Goal: Information Seeking & Learning: Learn about a topic

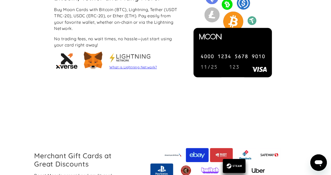
scroll to position [479, 0]
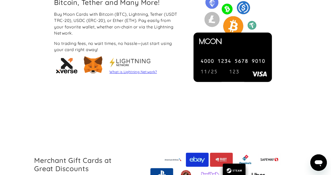
click at [151, 72] on link "What is Lightning Network?" at bounding box center [132, 72] width 47 height 4
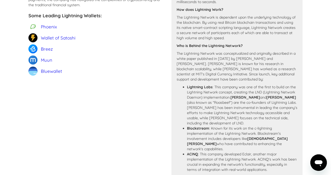
scroll to position [404, 0]
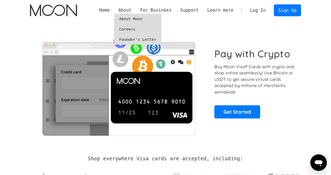
click at [123, 10] on div "About" at bounding box center [124, 10] width 13 height 6
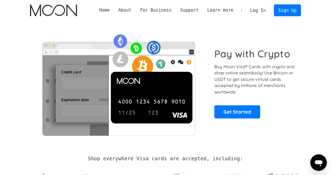
click at [123, 10] on div "About" at bounding box center [124, 10] width 13 height 6
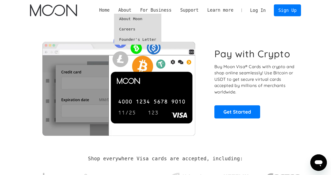
click at [123, 19] on link "About Moon" at bounding box center [137, 19] width 47 height 10
